Goal: Task Accomplishment & Management: Manage account settings

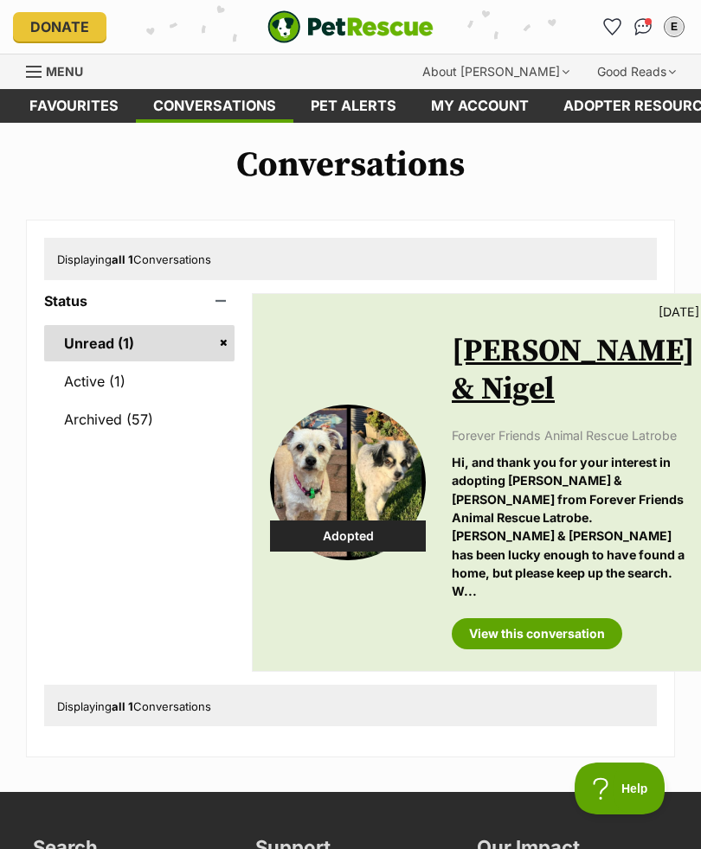
click at [109, 342] on link "Unread (1)" at bounding box center [139, 343] width 190 height 36
click at [70, 80] on link "Menu" at bounding box center [60, 69] width 69 height 31
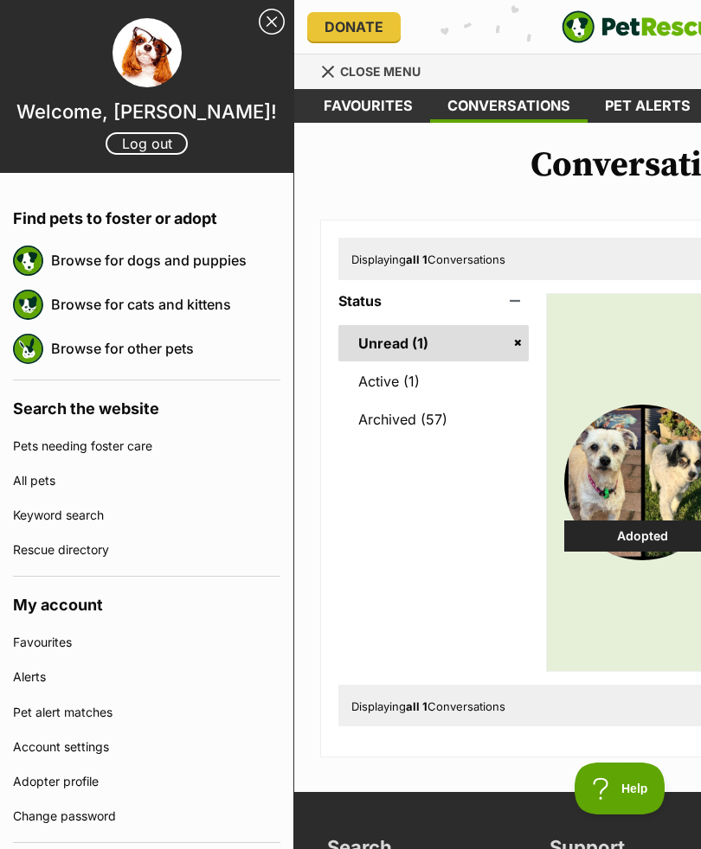
click at [136, 259] on link "Browse for dogs and puppies" at bounding box center [165, 260] width 229 height 36
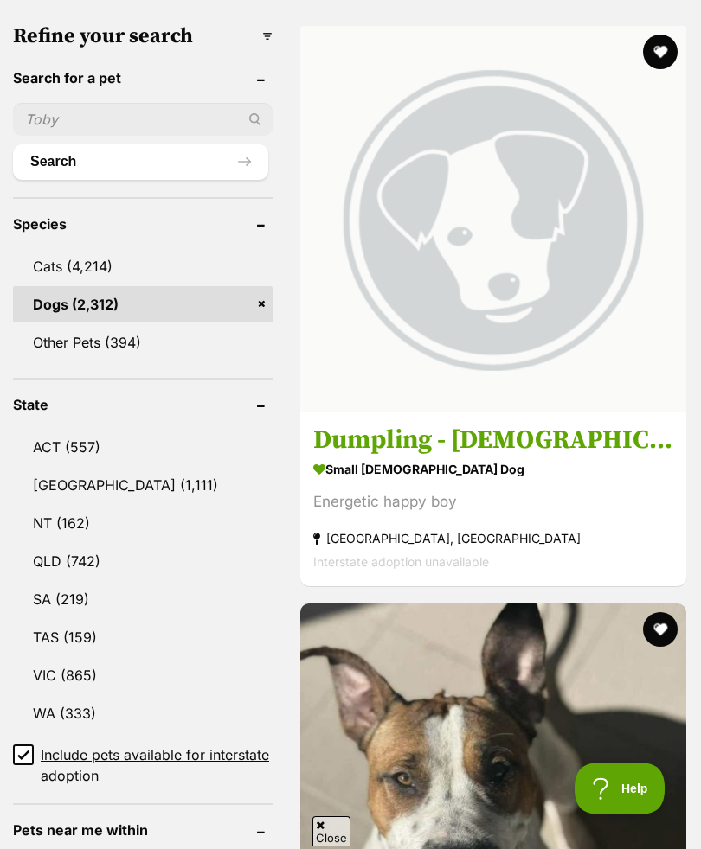
click at [99, 657] on link "VIC (865)" at bounding box center [142, 675] width 259 height 36
click at [92, 657] on link "VIC (865)" at bounding box center [142, 675] width 259 height 36
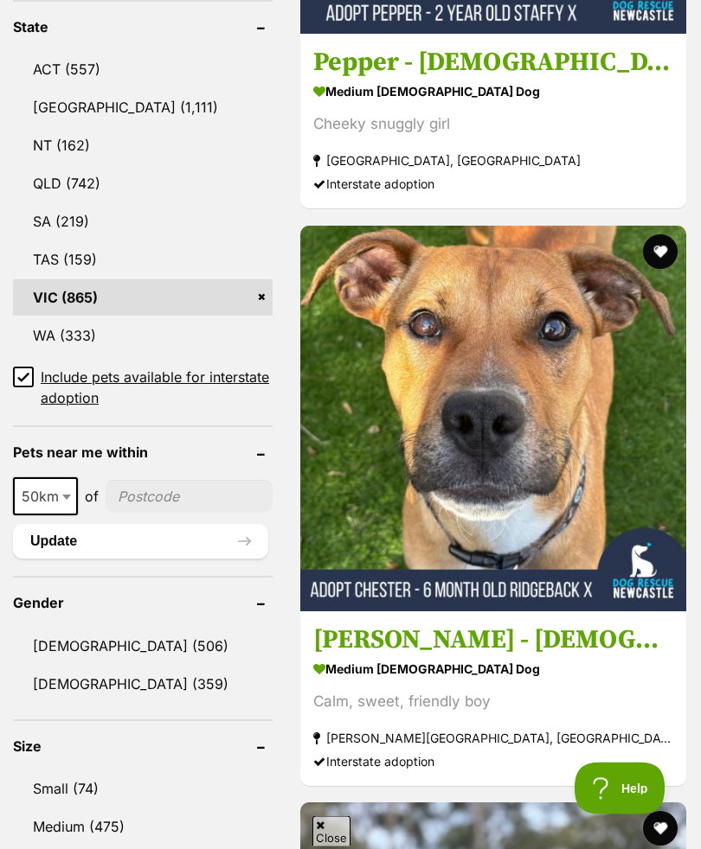
scroll to position [1088, 0]
click at [80, 771] on link "Small (74)" at bounding box center [142, 789] width 259 height 36
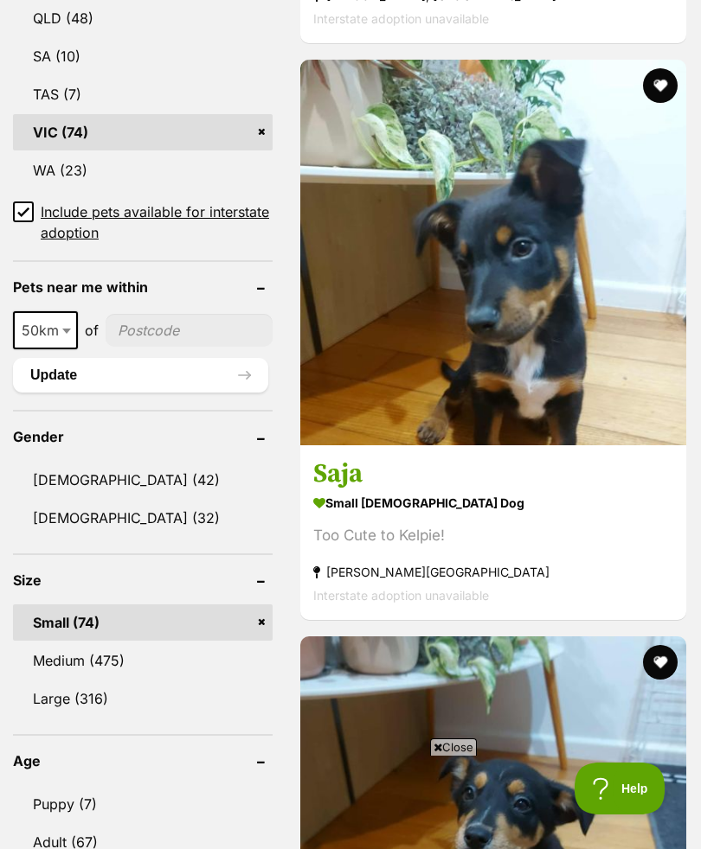
scroll to position [1528, 0]
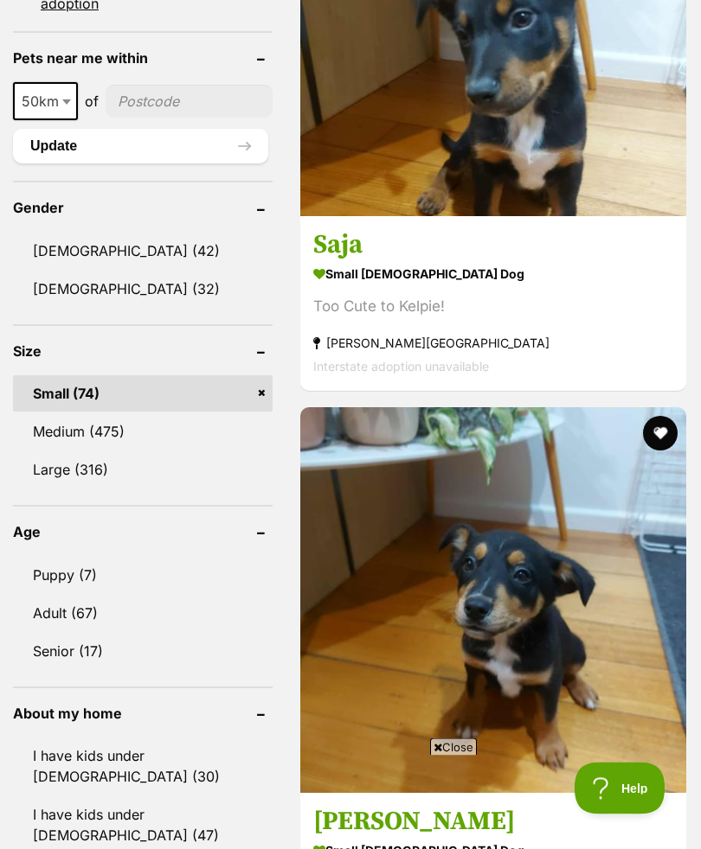
click at [81, 634] on link "Senior (17)" at bounding box center [142, 652] width 259 height 36
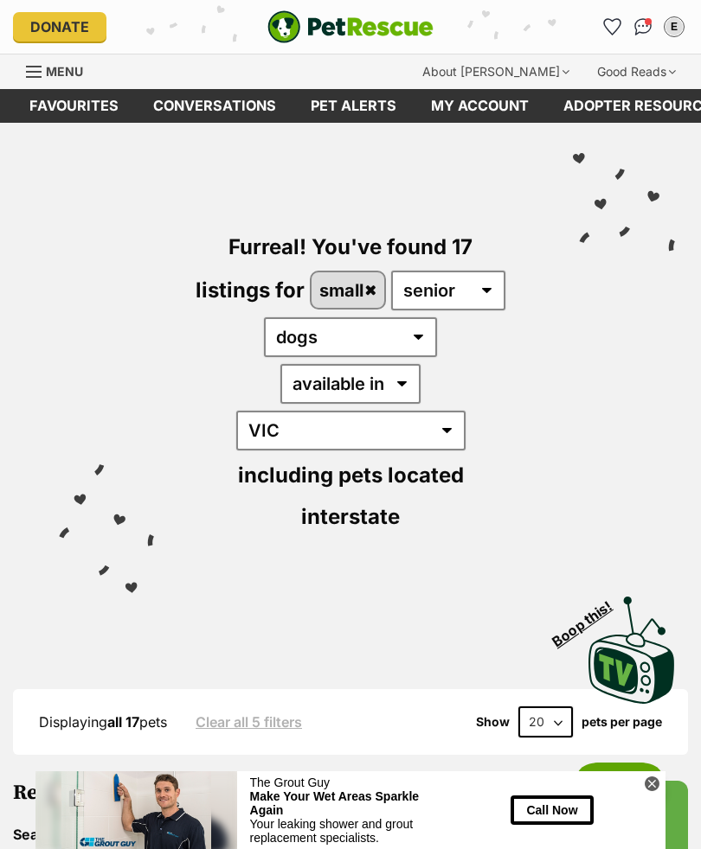
click at [637, 32] on img "Conversations" at bounding box center [643, 26] width 18 height 17
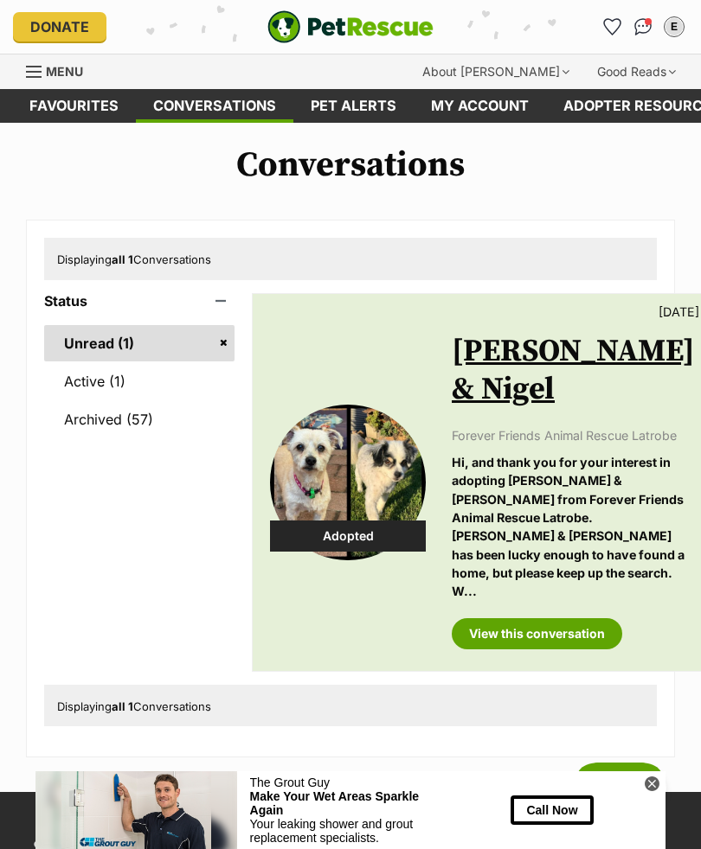
click at [497, 108] on link "My account" at bounding box center [479, 106] width 132 height 34
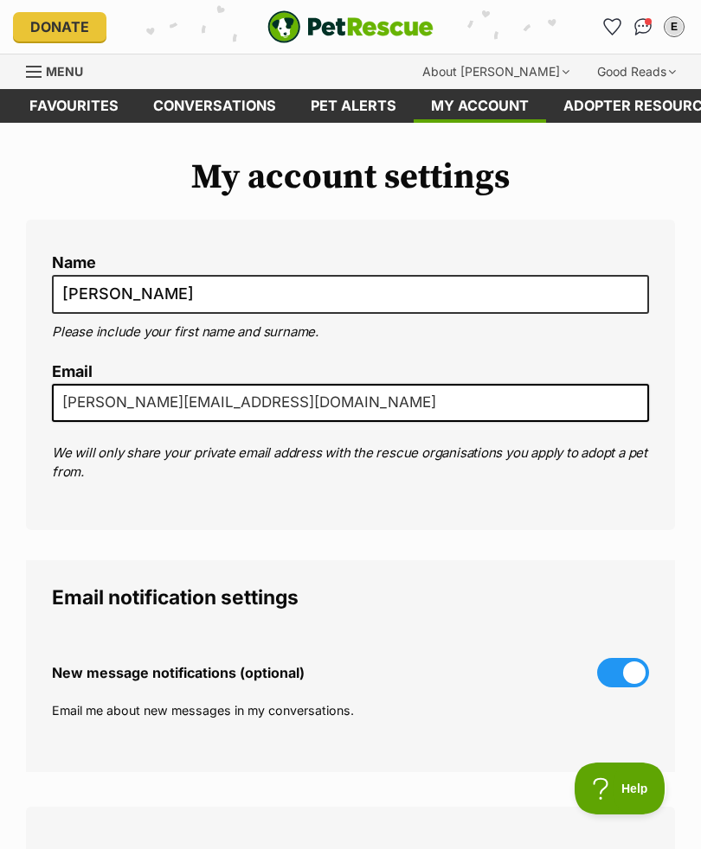
click at [456, 107] on link "My account" at bounding box center [479, 106] width 132 height 34
click at [358, 108] on link "Pet alerts" at bounding box center [353, 106] width 120 height 34
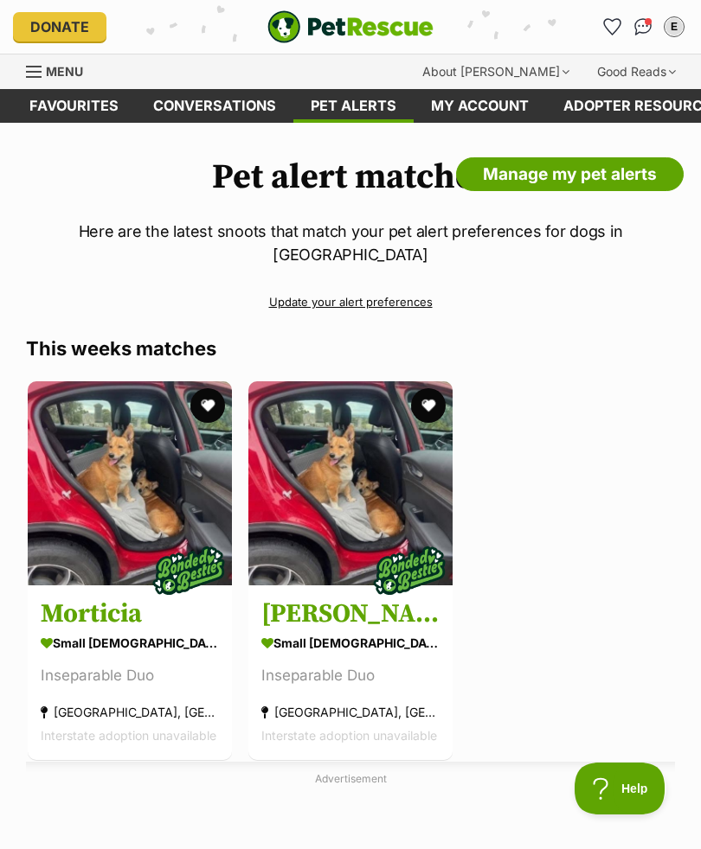
click at [73, 67] on span "Menu" at bounding box center [64, 71] width 37 height 15
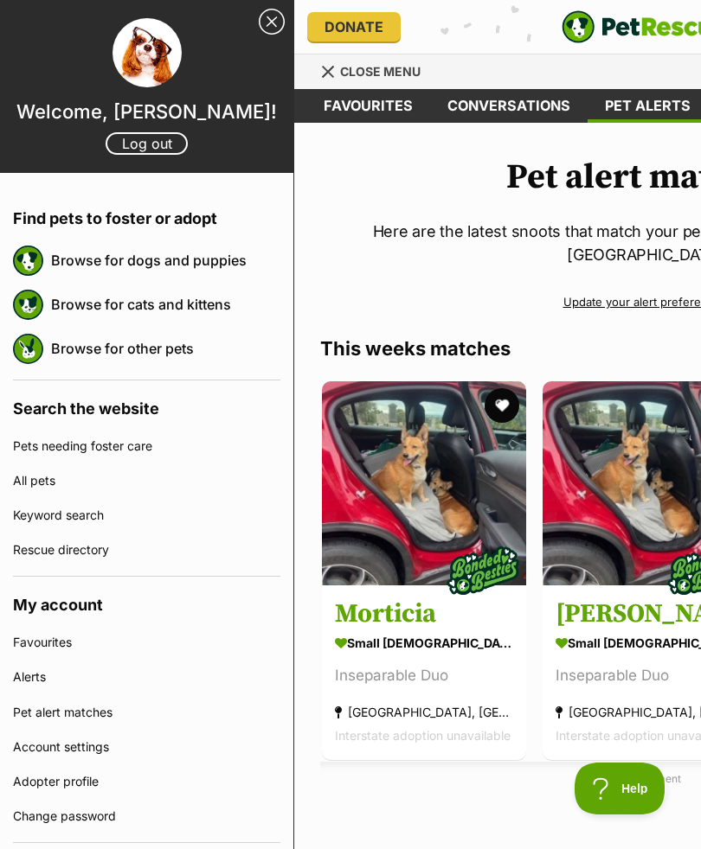
click at [93, 603] on h4 "My account" at bounding box center [146, 601] width 267 height 48
click at [107, 750] on link "Account settings" at bounding box center [146, 747] width 267 height 35
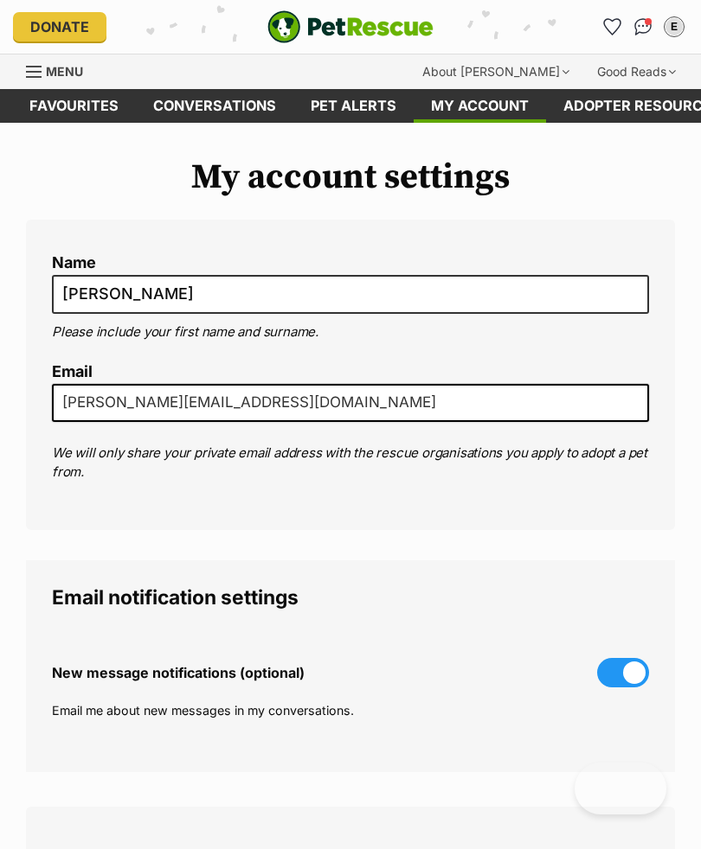
click at [490, 113] on link "My account" at bounding box center [479, 106] width 132 height 34
click at [83, 70] on link "Menu" at bounding box center [60, 69] width 69 height 31
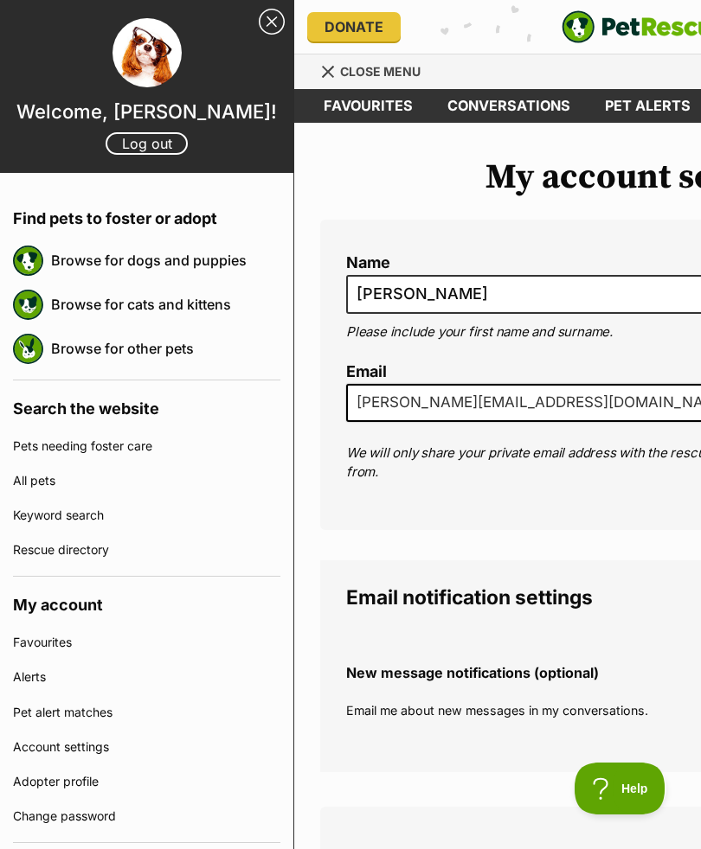
click at [232, 111] on h3 "Welcome, [PERSON_NAME]!" at bounding box center [146, 111] width 293 height 24
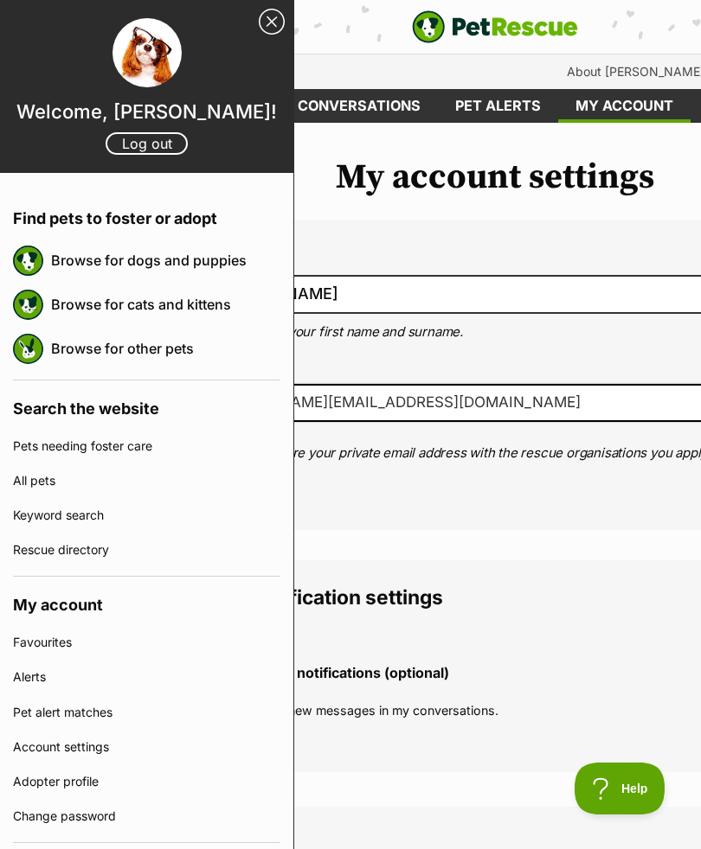
scroll to position [0, 294]
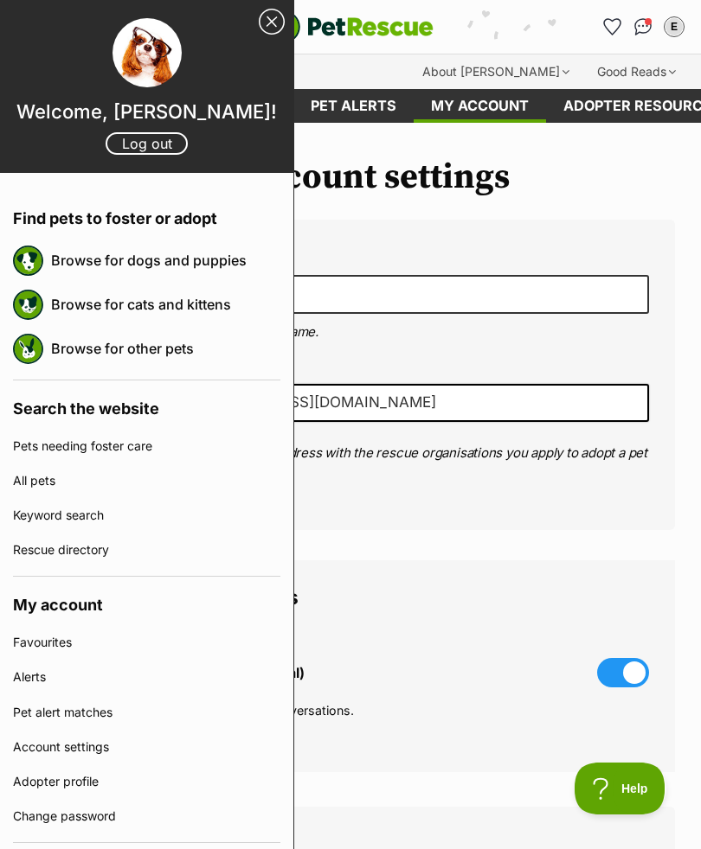
click at [278, 28] on link "Close Sidebar" at bounding box center [272, 22] width 26 height 26
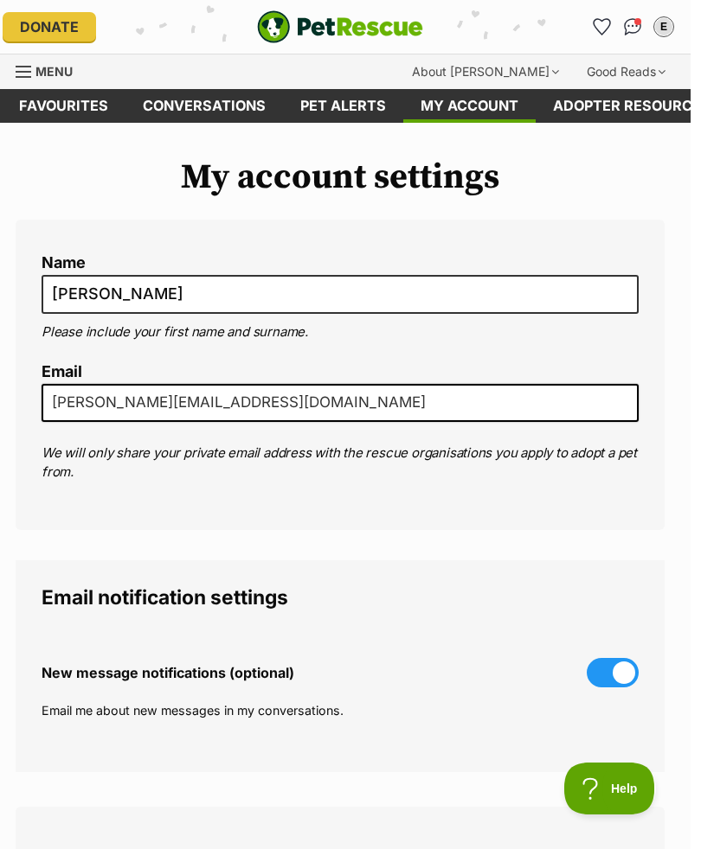
scroll to position [0, 0]
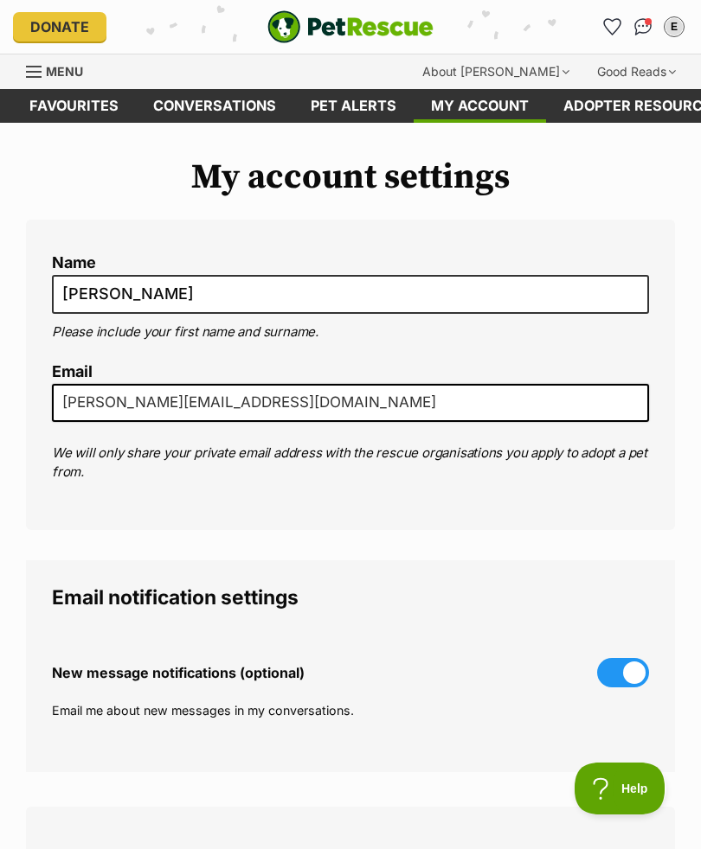
click at [77, 76] on span "Menu" at bounding box center [64, 71] width 37 height 15
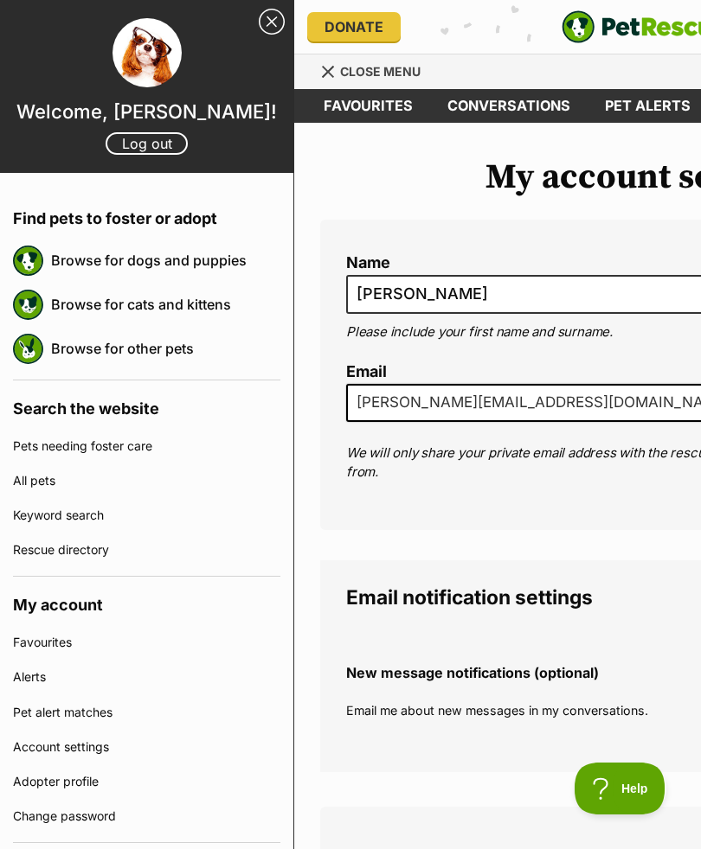
click at [99, 740] on link "Account settings" at bounding box center [146, 747] width 267 height 35
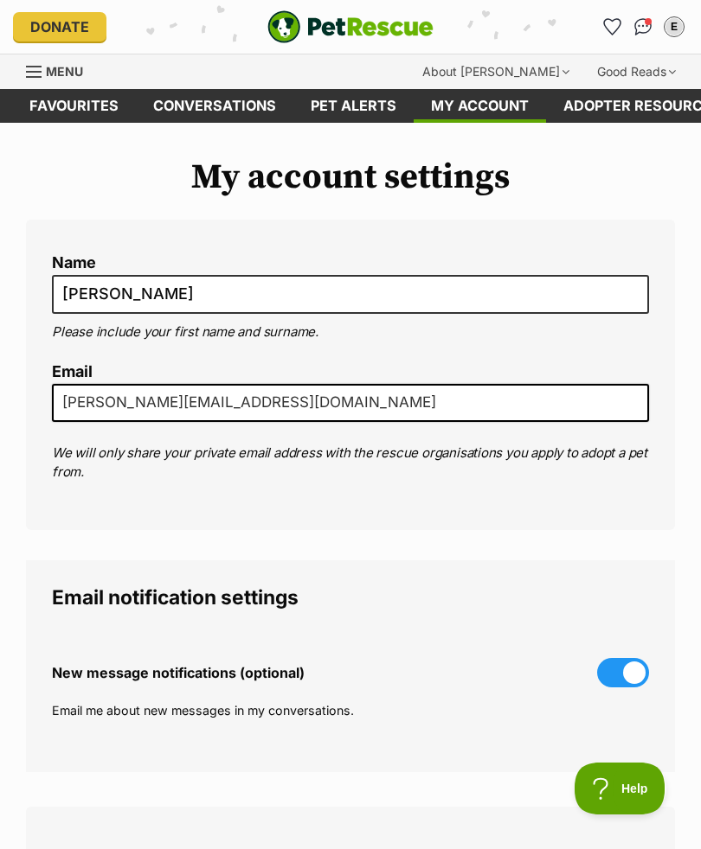
click at [247, 108] on link "Conversations" at bounding box center [214, 106] width 157 height 34
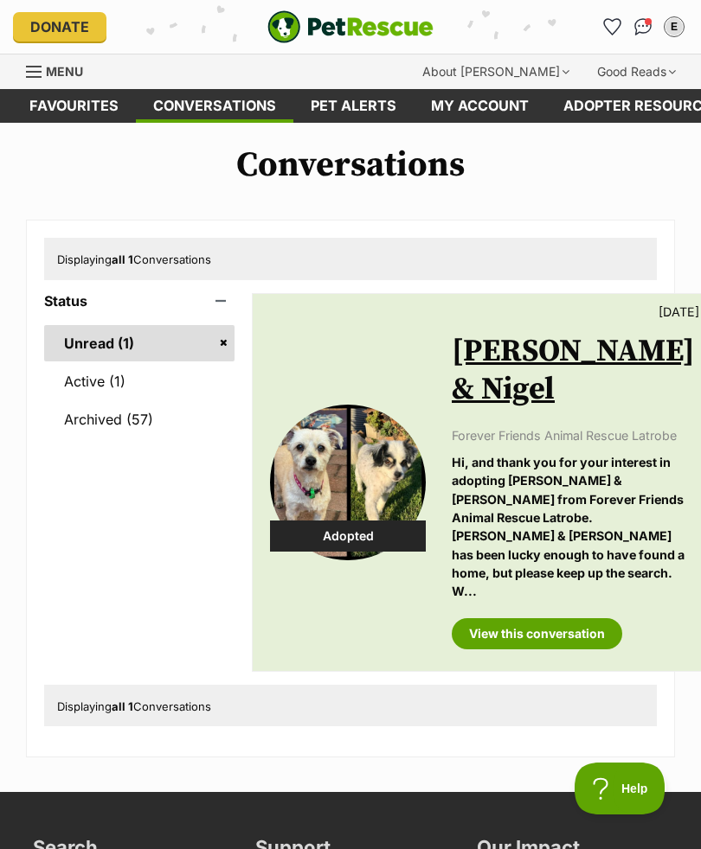
click at [560, 647] on link "View this conversation" at bounding box center [536, 633] width 170 height 31
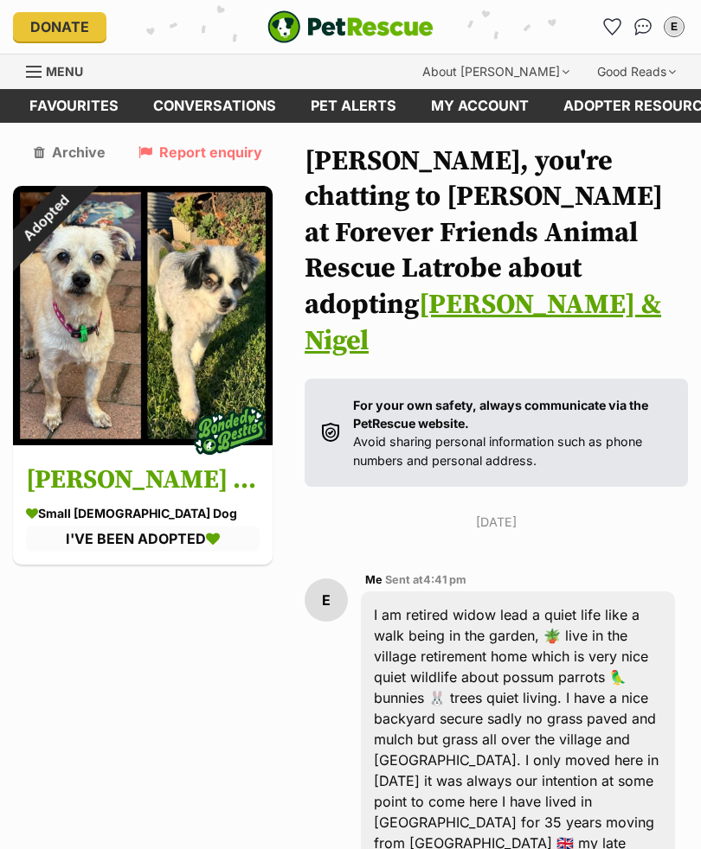
click at [496, 112] on link "My account" at bounding box center [479, 106] width 132 height 34
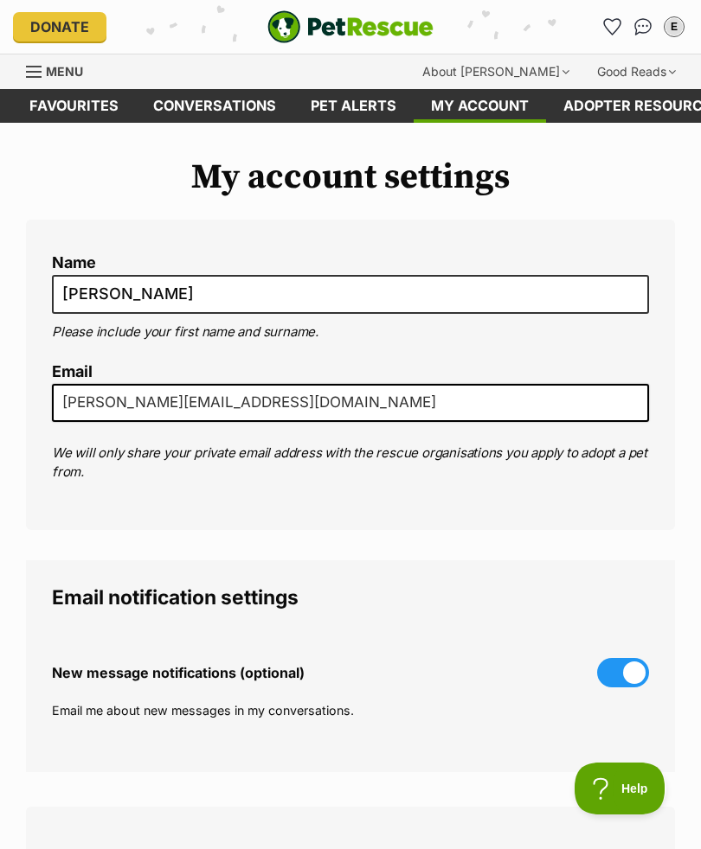
click at [503, 107] on link "My account" at bounding box center [479, 106] width 132 height 34
click at [485, 606] on legend "Email notification settings" at bounding box center [350, 597] width 597 height 22
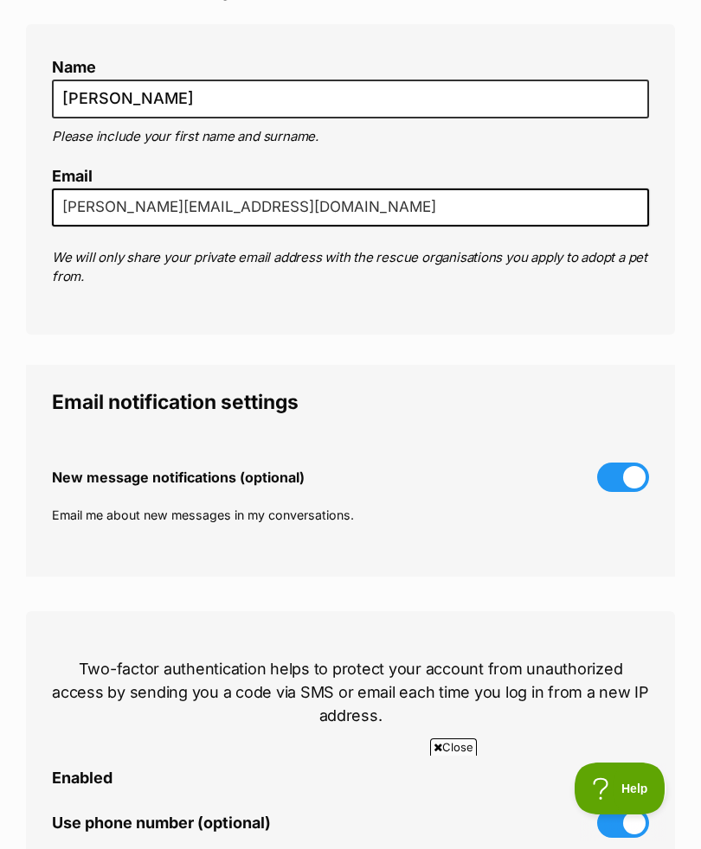
scroll to position [193, 0]
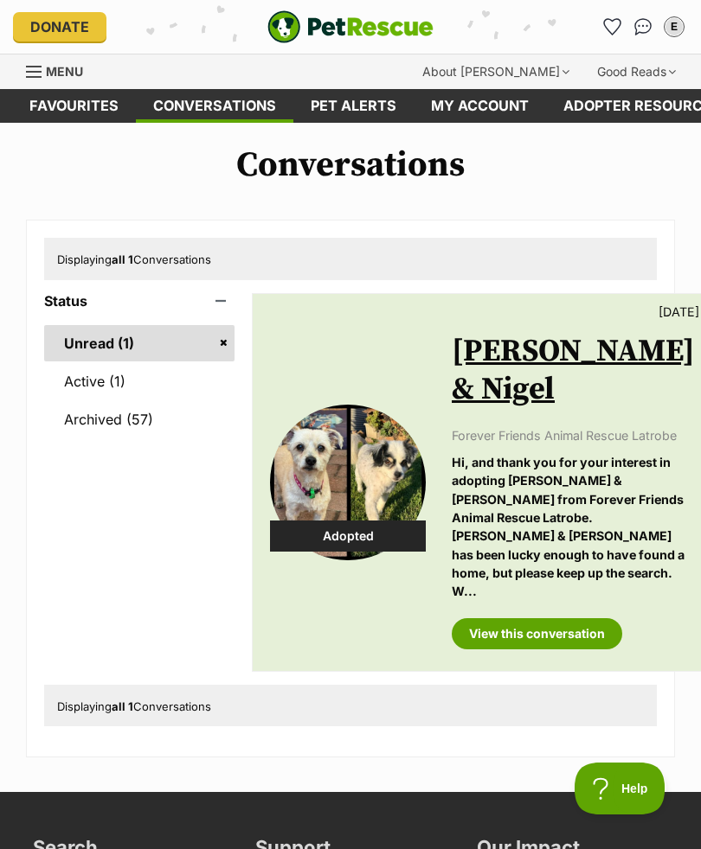
click at [557, 368] on link "[PERSON_NAME] & Nigel" at bounding box center [572, 370] width 243 height 77
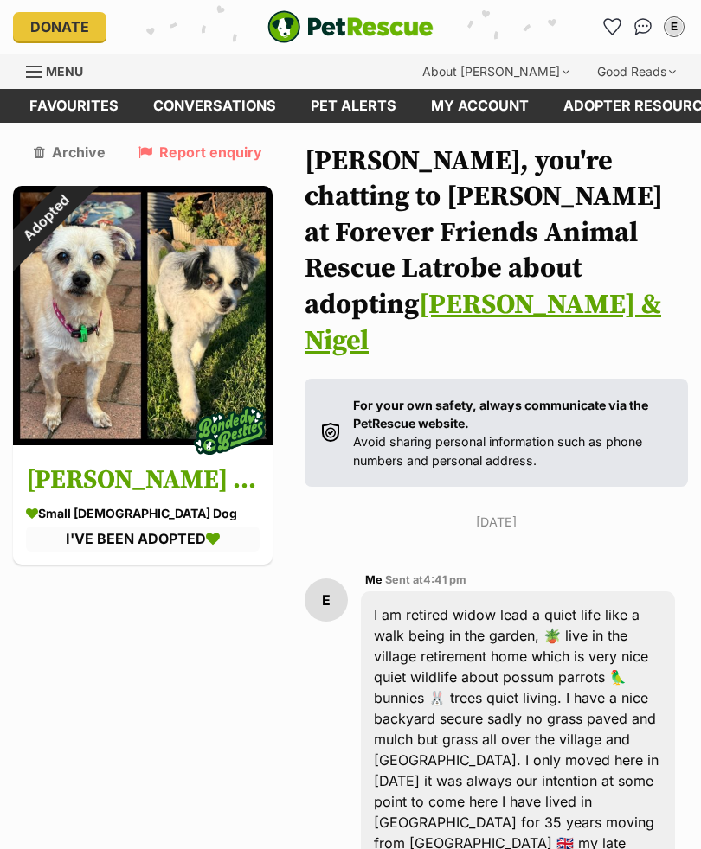
click at [503, 111] on link "My account" at bounding box center [479, 106] width 132 height 34
